Goal: Task Accomplishment & Management: Manage account settings

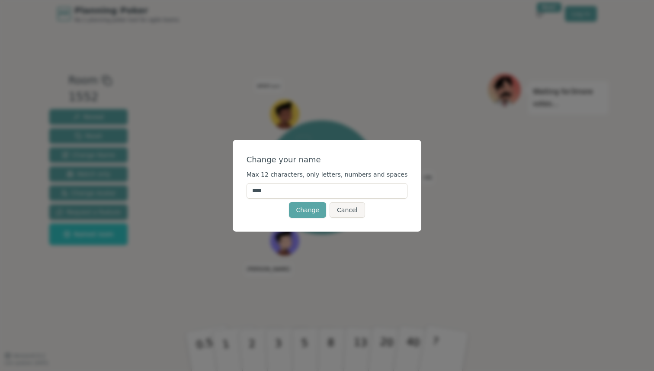
click at [315, 193] on input "****" at bounding box center [327, 191] width 161 height 16
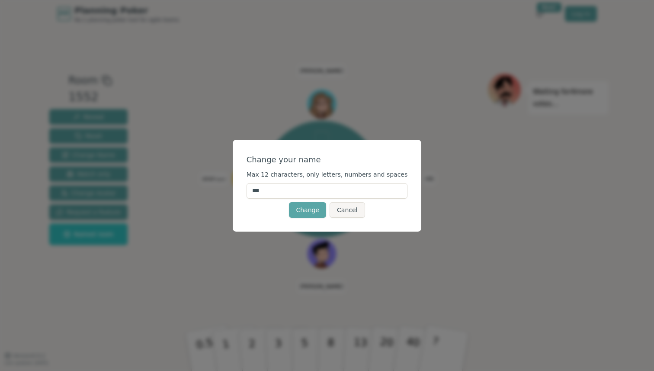
type input "****"
click button "Change" at bounding box center [307, 210] width 37 height 16
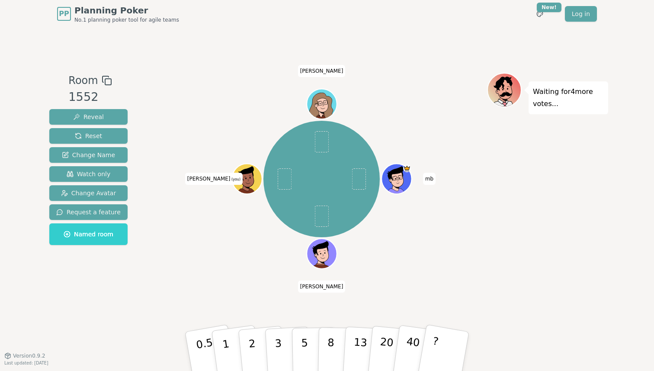
click at [252, 181] on icon at bounding box center [248, 183] width 15 height 5
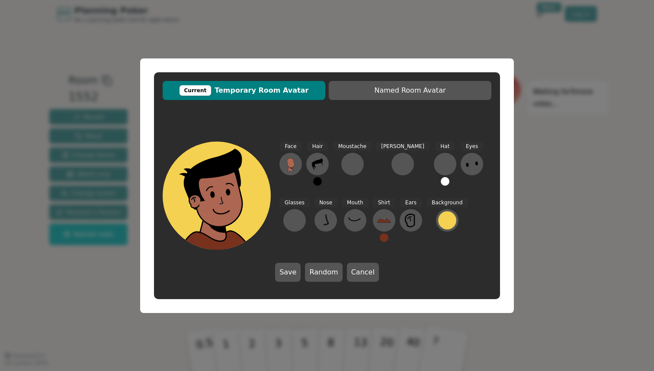
click at [568, 191] on div "Current Temporary Room Avatar Named Room Avatar Face Hair Moustache Beard Hat E…" at bounding box center [327, 185] width 654 height 371
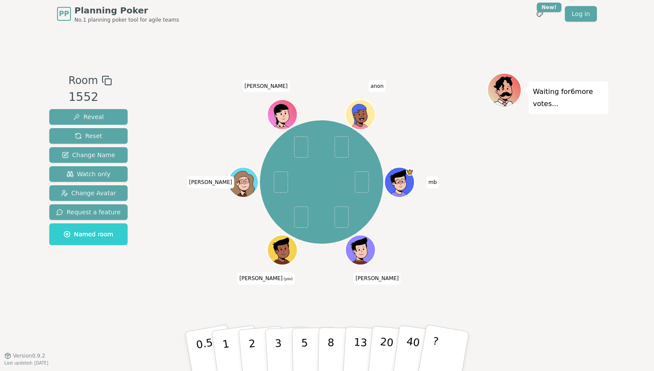
click at [284, 247] on icon at bounding box center [283, 247] width 23 height 3
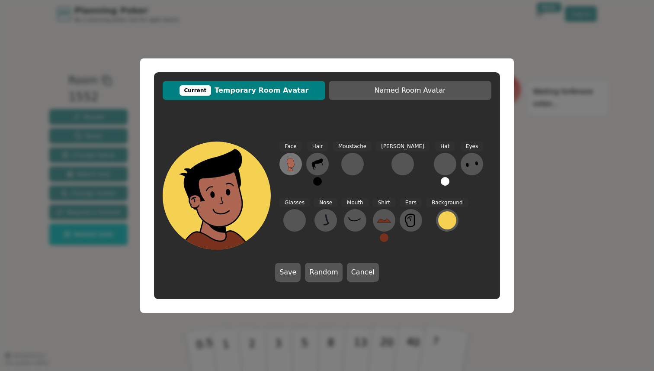
click at [299, 159] on button at bounding box center [290, 164] width 22 height 22
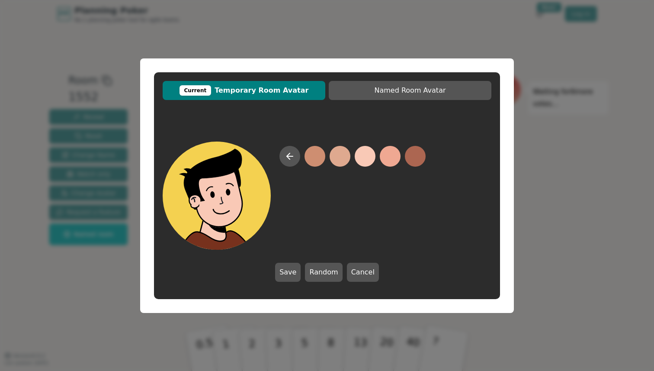
click at [373, 162] on div at bounding box center [352, 198] width 146 height 104
click at [366, 157] on button at bounding box center [365, 156] width 21 height 21
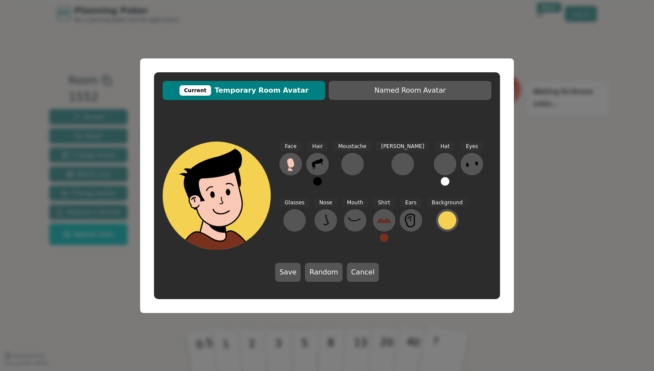
click at [329, 165] on div "Face Hair Moustache Beard Hat Eyes Glasses Nose Mouth Shirt Ears Background" at bounding box center [385, 195] width 212 height 108
click at [325, 165] on button at bounding box center [317, 164] width 22 height 22
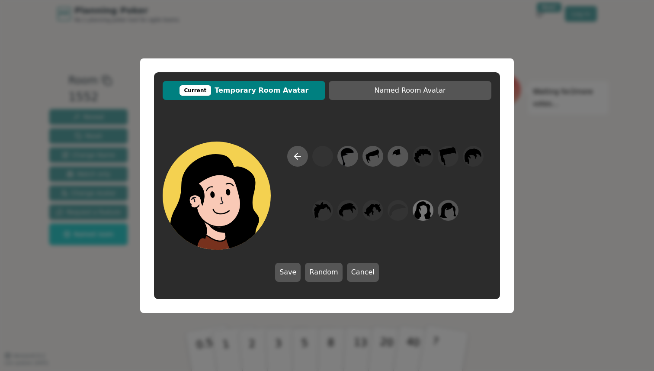
click at [427, 212] on icon at bounding box center [422, 209] width 17 height 19
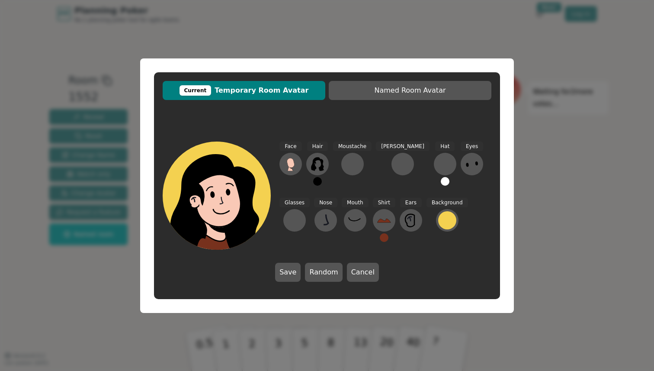
click at [286, 268] on button "Save" at bounding box center [288, 272] width 26 height 19
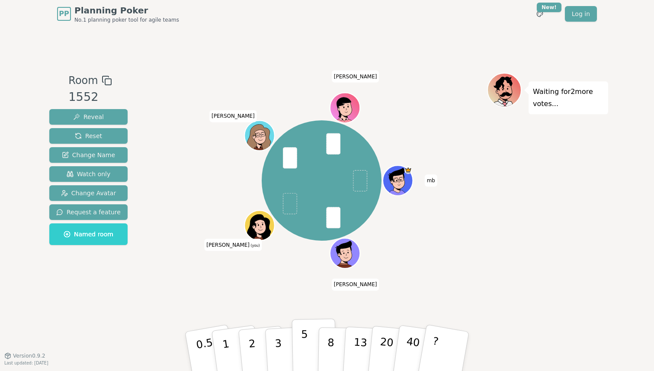
click at [303, 347] on p "5" at bounding box center [304, 351] width 7 height 47
click at [294, 349] on button "5" at bounding box center [314, 351] width 45 height 66
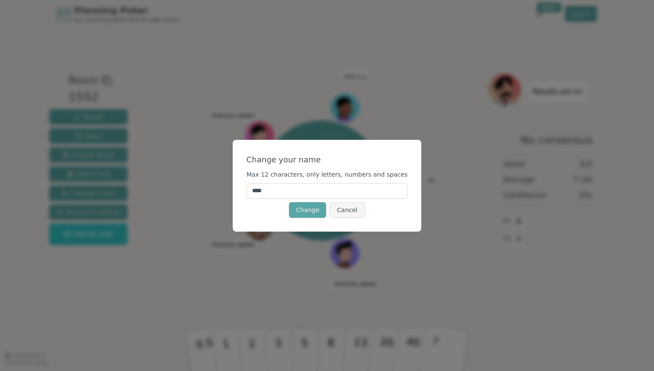
click at [311, 192] on input "****" at bounding box center [327, 191] width 161 height 16
click at [342, 207] on button "Cancel" at bounding box center [347, 210] width 35 height 16
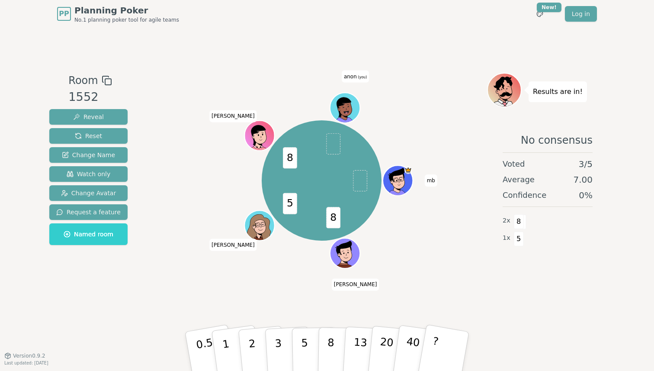
click at [337, 101] on icon at bounding box center [344, 106] width 27 height 21
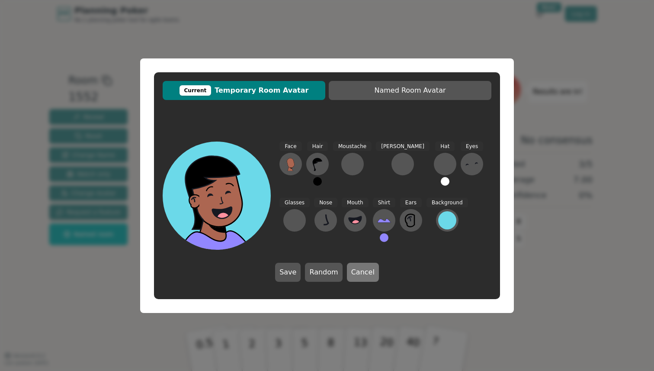
click at [359, 267] on button "Cancel" at bounding box center [363, 272] width 32 height 19
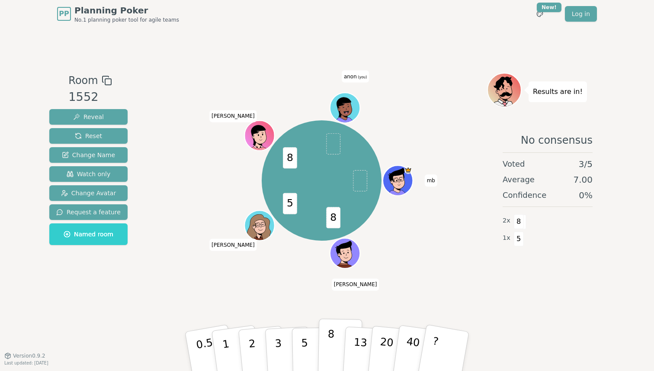
click at [328, 349] on p "8" at bounding box center [330, 351] width 7 height 47
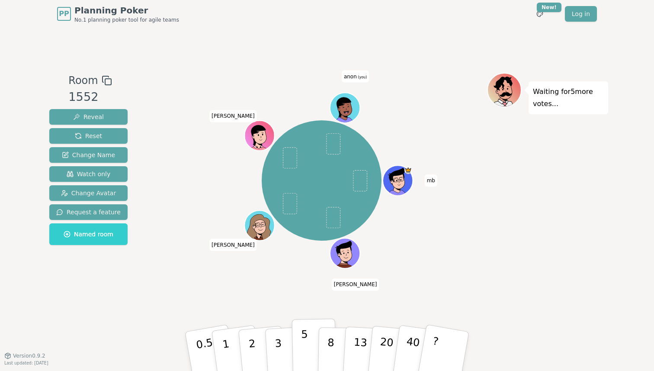
click at [308, 341] on button "5" at bounding box center [314, 351] width 45 height 66
click at [328, 348] on p "8" at bounding box center [330, 351] width 7 height 47
click at [365, 80] on span "anon (you)" at bounding box center [355, 77] width 27 height 12
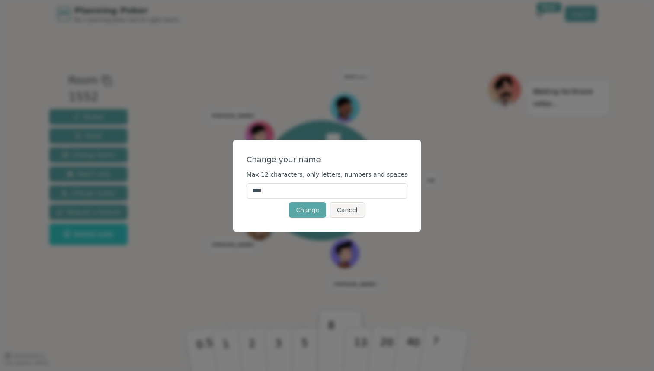
click at [293, 187] on input "****" at bounding box center [327, 191] width 161 height 16
type input "****"
click at [254, 205] on div "Change Cancel" at bounding box center [327, 210] width 161 height 16
click at [305, 207] on button "Change" at bounding box center [307, 210] width 37 height 16
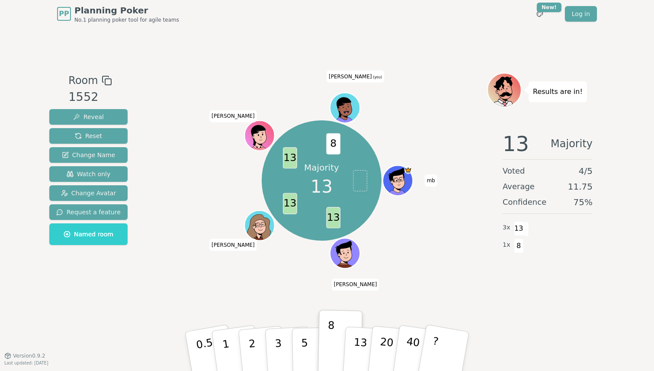
click at [350, 97] on icon at bounding box center [344, 106] width 27 height 21
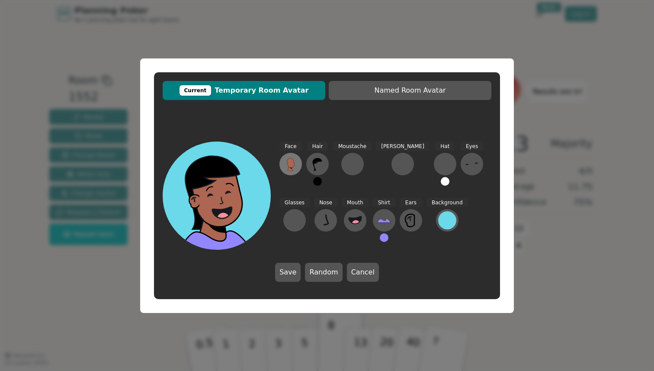
click at [288, 156] on button at bounding box center [290, 164] width 22 height 22
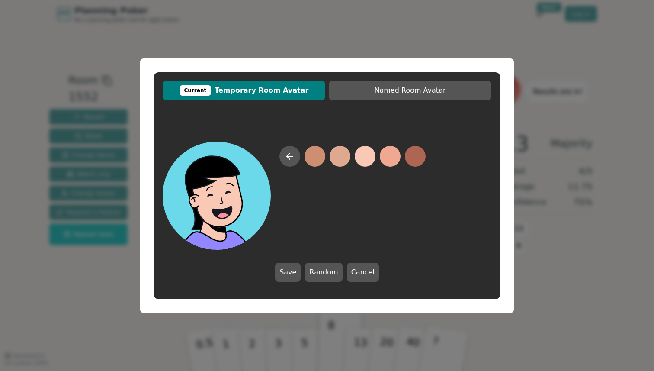
click at [361, 159] on button at bounding box center [365, 156] width 21 height 21
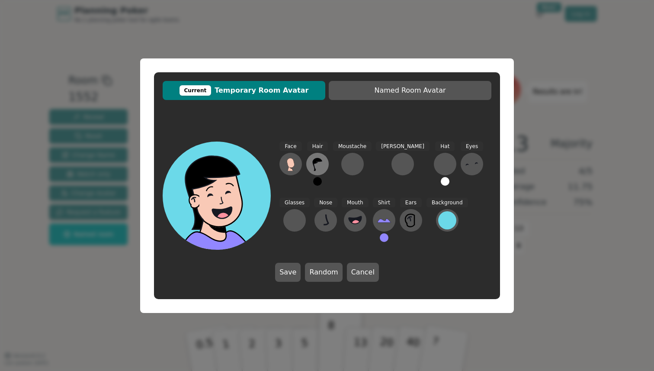
click at [318, 166] on icon at bounding box center [318, 164] width 14 height 14
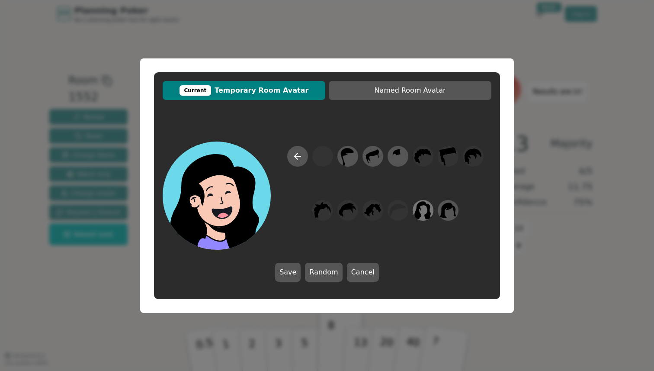
click at [424, 216] on icon at bounding box center [422, 209] width 17 height 19
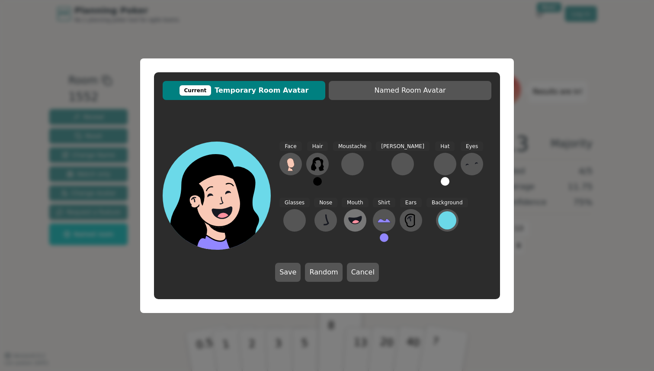
click at [349, 217] on icon at bounding box center [355, 219] width 13 height 7
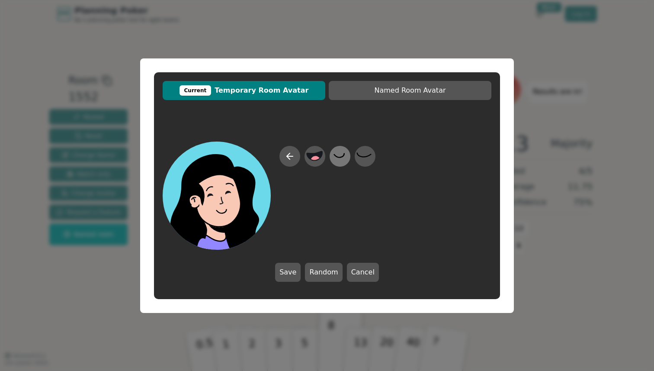
click at [344, 156] on icon at bounding box center [339, 155] width 17 height 19
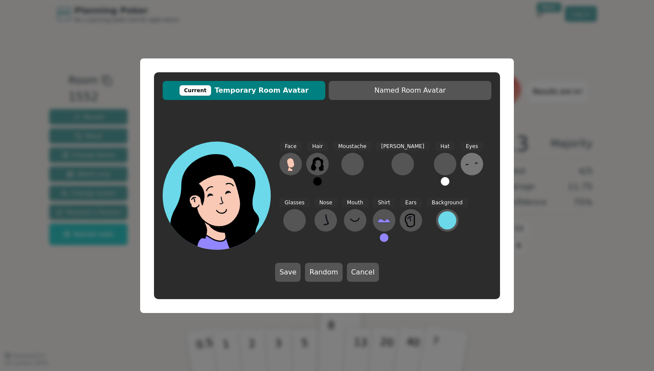
click at [461, 164] on button at bounding box center [472, 164] width 22 height 22
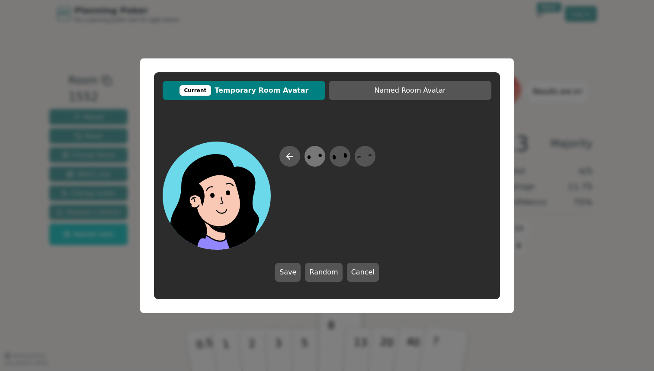
click at [316, 161] on icon at bounding box center [314, 155] width 17 height 19
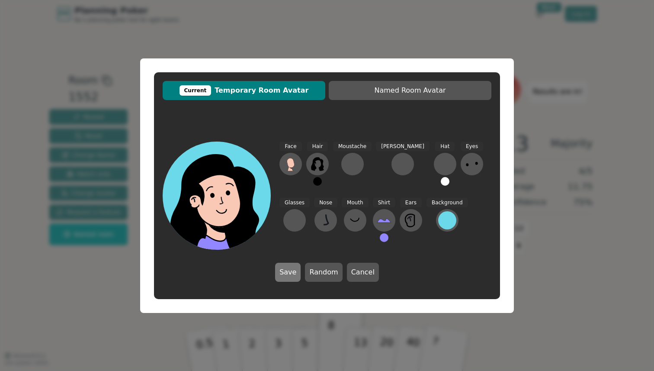
click at [301, 272] on button "Save" at bounding box center [288, 272] width 26 height 19
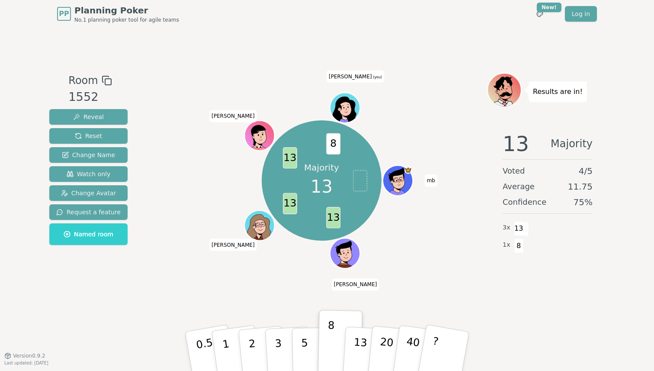
click at [337, 116] on div at bounding box center [345, 117] width 29 height 26
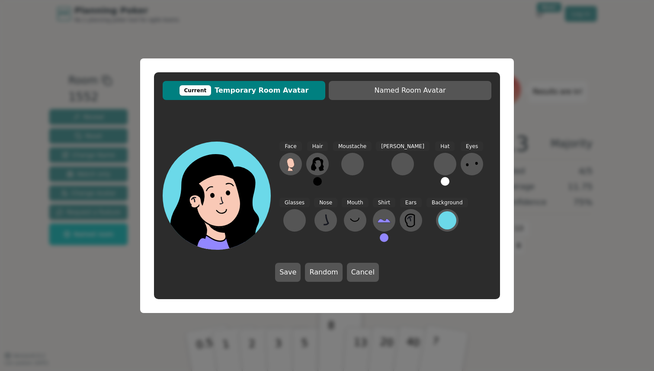
click at [318, 183] on button at bounding box center [317, 181] width 9 height 9
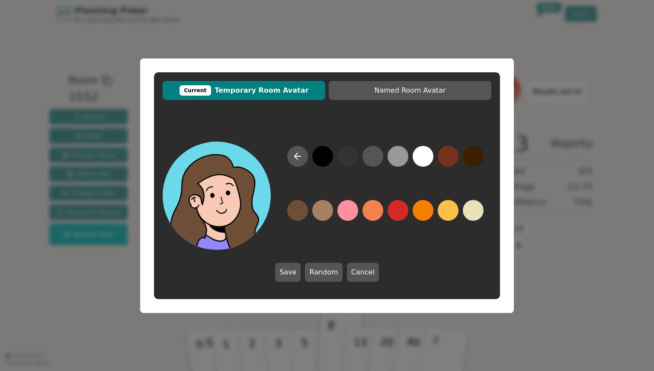
click at [298, 212] on button at bounding box center [297, 210] width 21 height 21
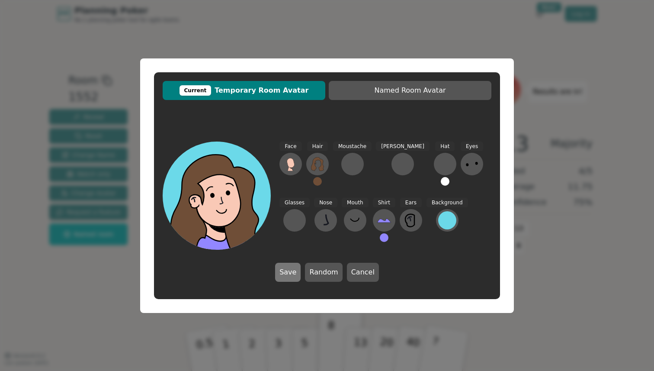
click at [297, 276] on button "Save" at bounding box center [288, 272] width 26 height 19
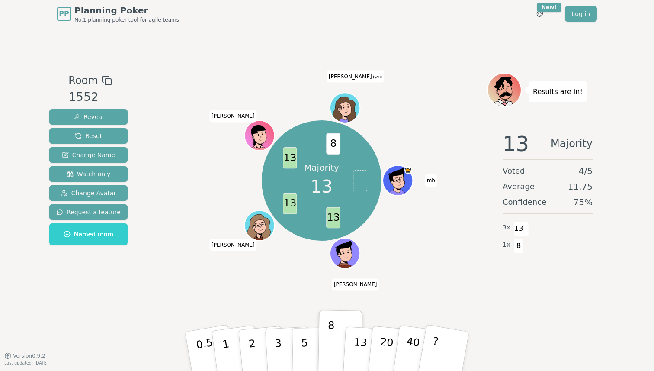
click at [350, 112] on icon at bounding box center [347, 112] width 15 height 4
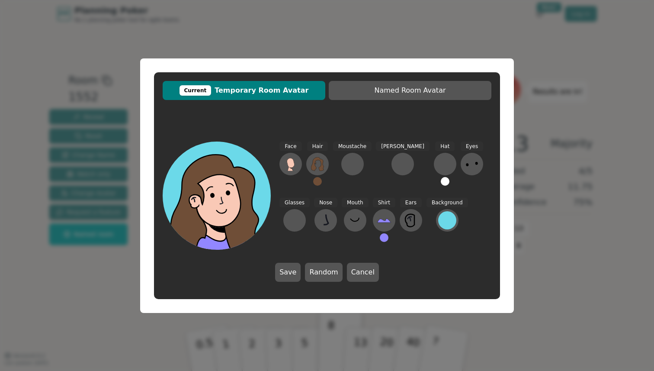
click at [318, 181] on button at bounding box center [317, 181] width 9 height 9
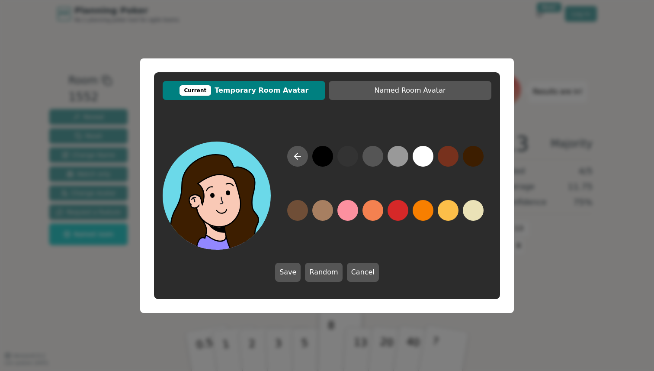
click at [476, 153] on button at bounding box center [473, 156] width 21 height 21
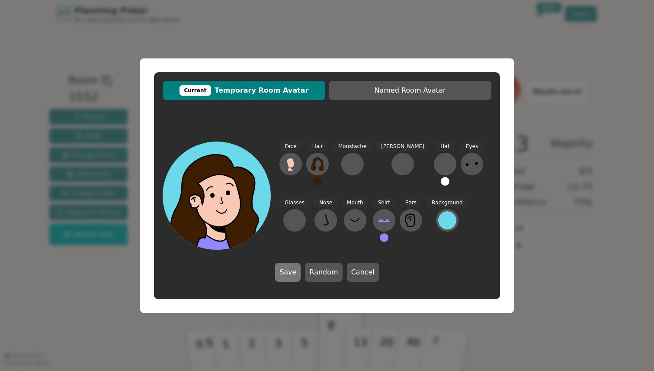
click at [288, 270] on button "Save" at bounding box center [288, 272] width 26 height 19
